Goal: Check status: Check status

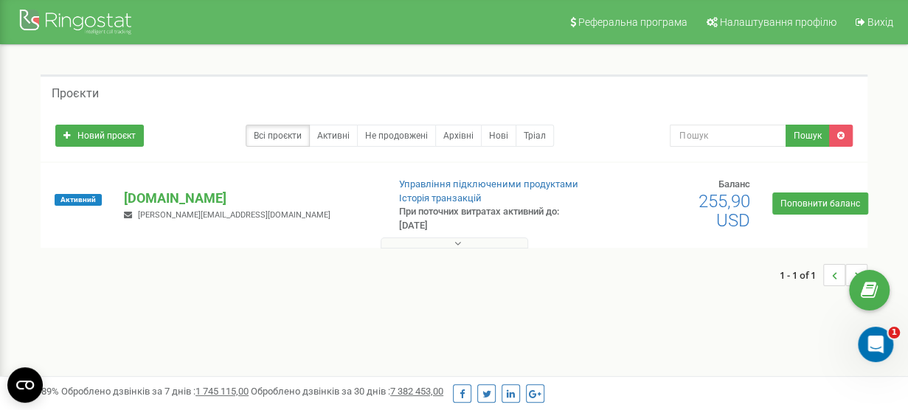
click at [459, 243] on icon at bounding box center [457, 243] width 7 height 10
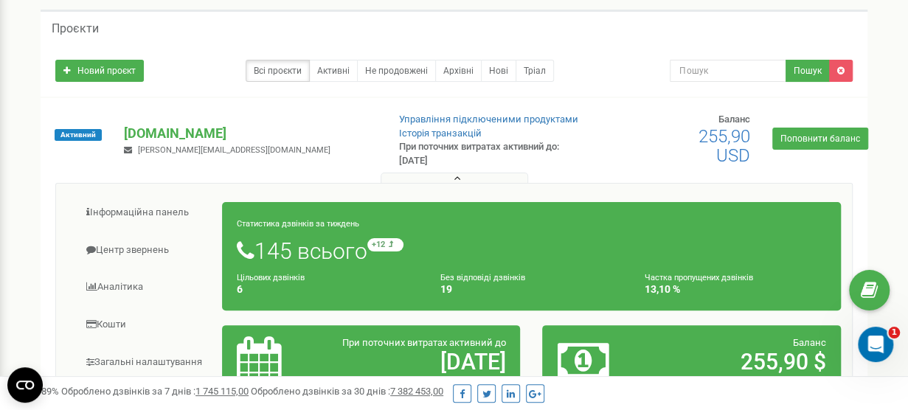
scroll to position [147, 0]
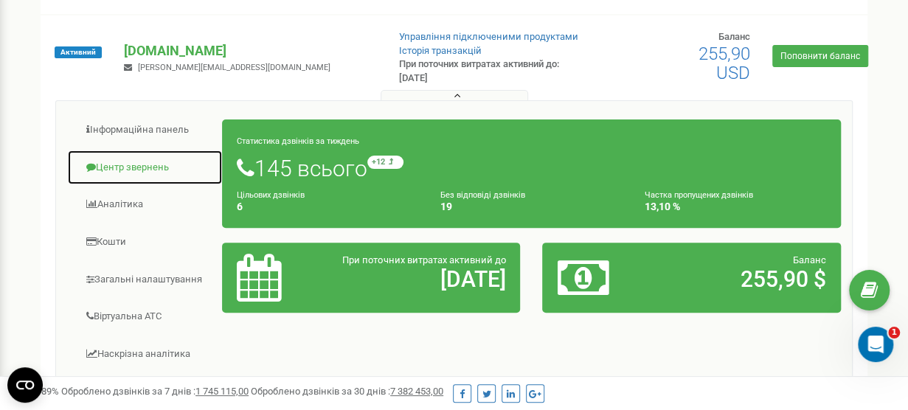
click at [127, 172] on link "Центр звернень" at bounding box center [145, 168] width 156 height 36
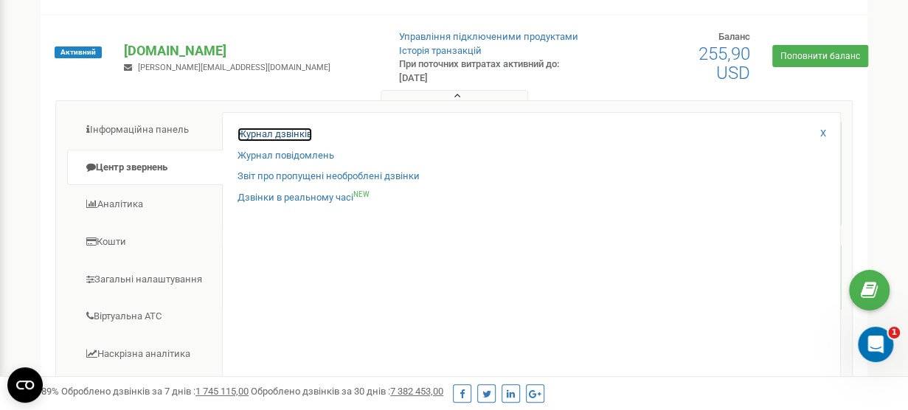
click at [283, 135] on link "Журнал дзвінків" at bounding box center [274, 135] width 74 height 14
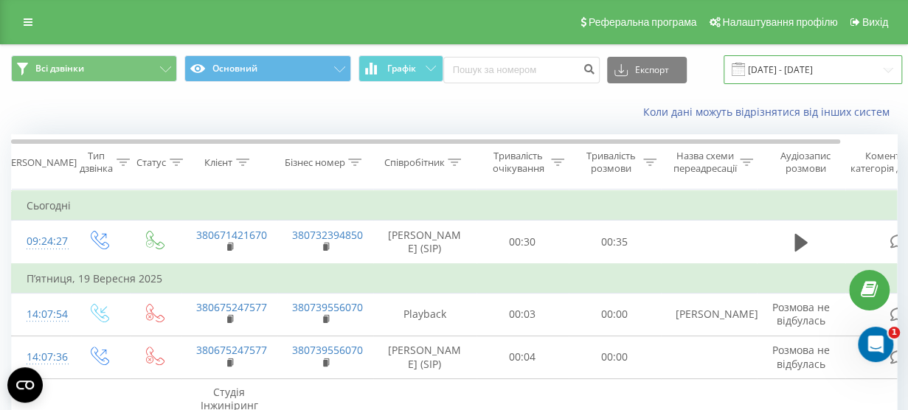
click at [812, 63] on input "[DATE] - [DATE]" at bounding box center [812, 69] width 178 height 29
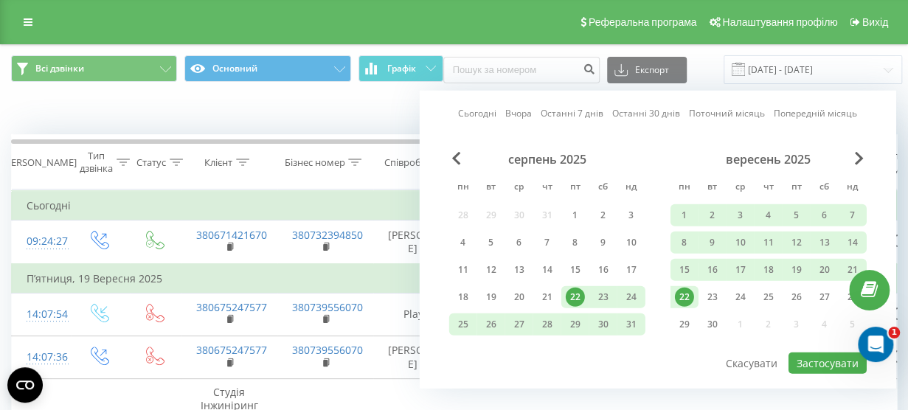
click at [689, 298] on div "22" at bounding box center [684, 297] width 19 height 19
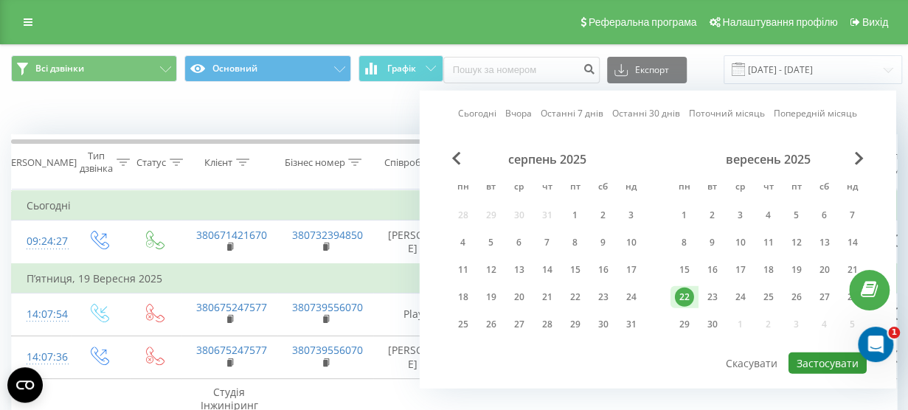
click at [814, 362] on button "Застосувати" at bounding box center [827, 362] width 78 height 21
type input "[DATE] - [DATE]"
